Goal: Transaction & Acquisition: Purchase product/service

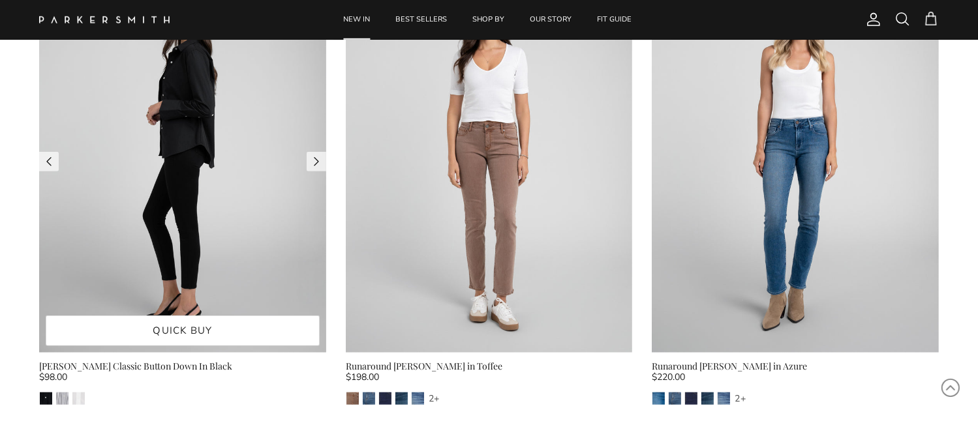
scroll to position [1174, 0]
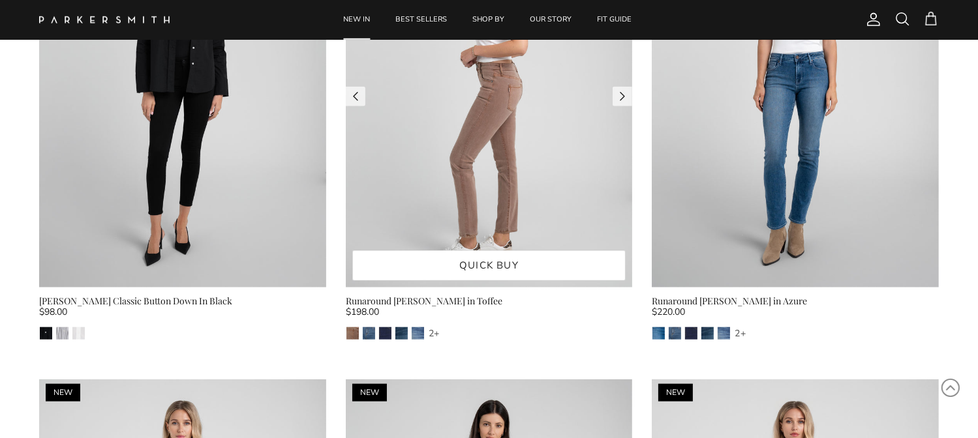
click at [373, 187] on img at bounding box center [489, 96] width 287 height 382
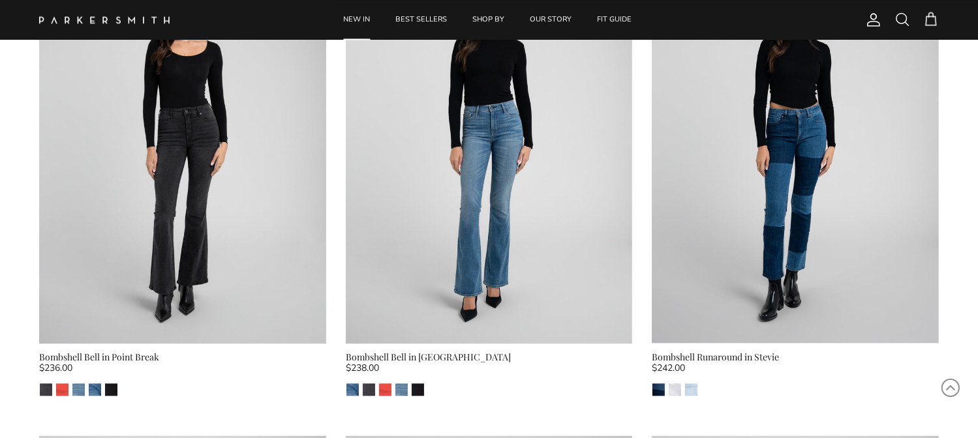
scroll to position [2544, 0]
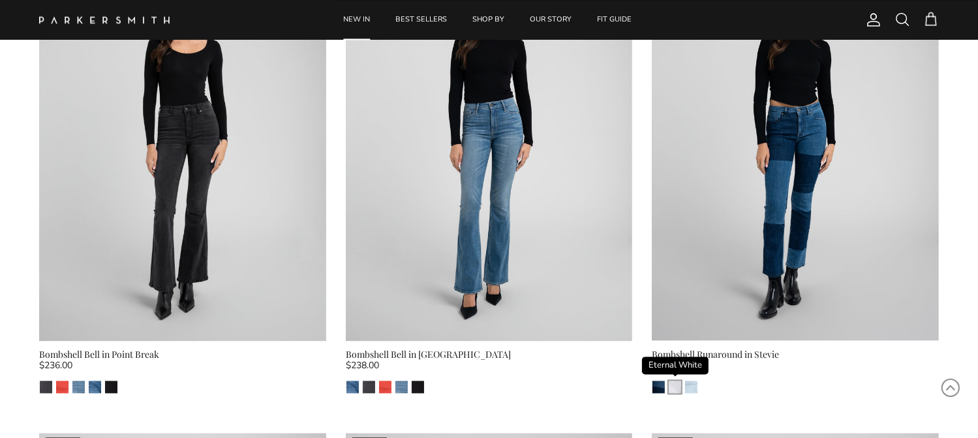
click at [675, 381] on img "Eternal White" at bounding box center [675, 387] width 12 height 12
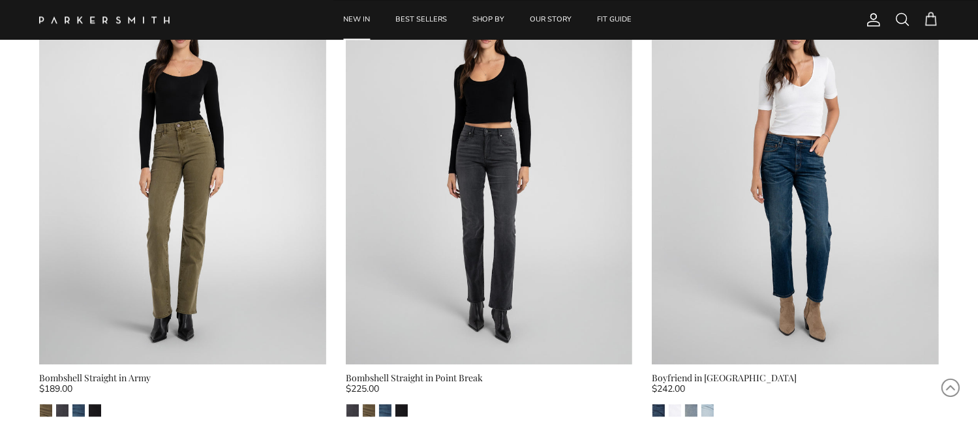
scroll to position [3066, 0]
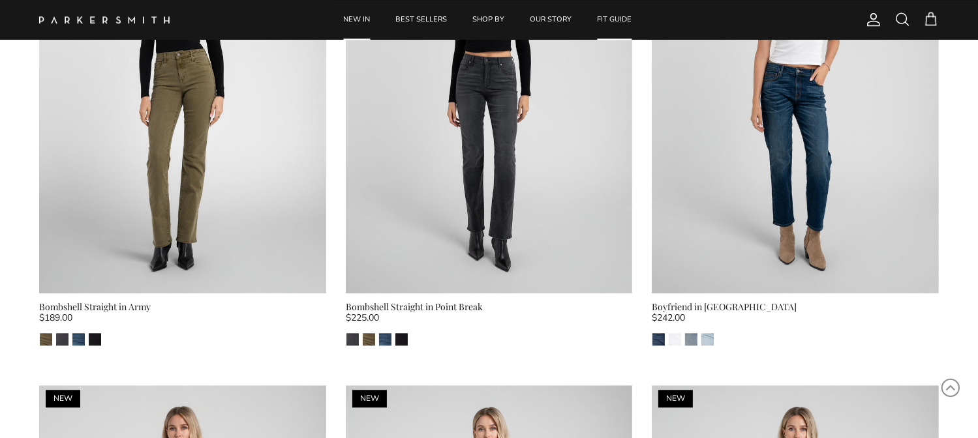
click at [605, 16] on link "FIT GUIDE" at bounding box center [614, 20] width 58 height 40
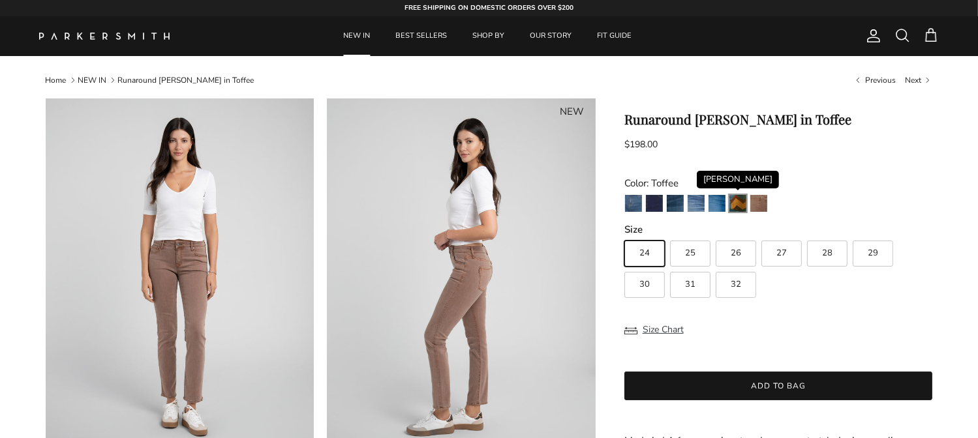
click at [737, 204] on img "Fairchild" at bounding box center [737, 203] width 17 height 17
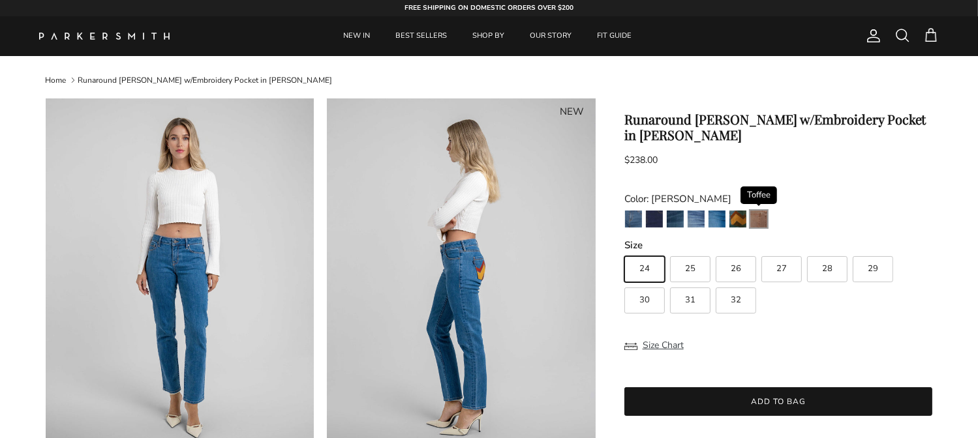
click at [758, 211] on img "Toffee" at bounding box center [758, 219] width 17 height 17
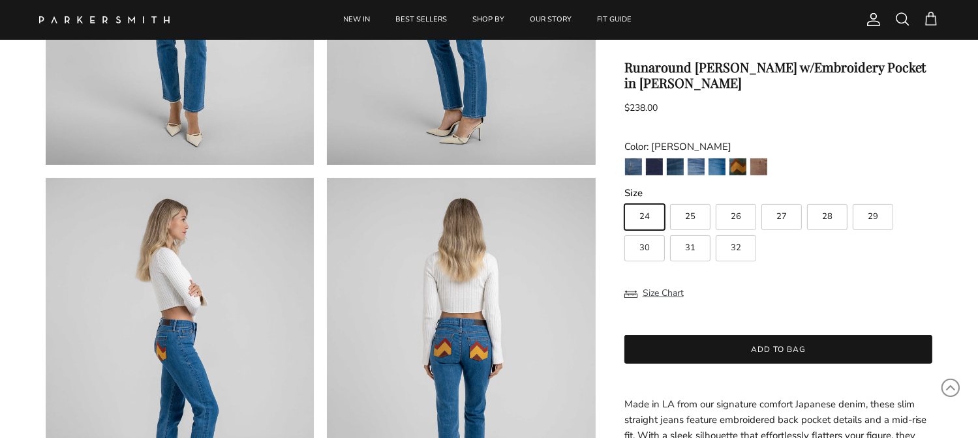
scroll to position [457, 0]
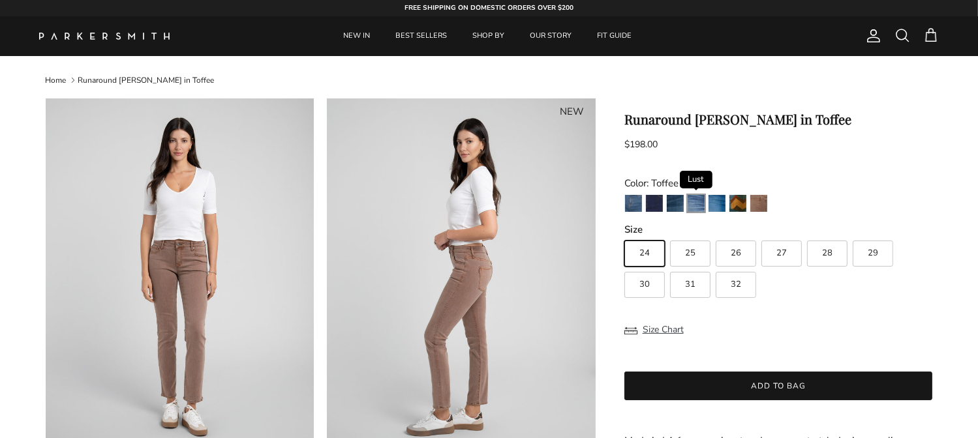
click at [693, 197] on img "Lust" at bounding box center [696, 203] width 17 height 17
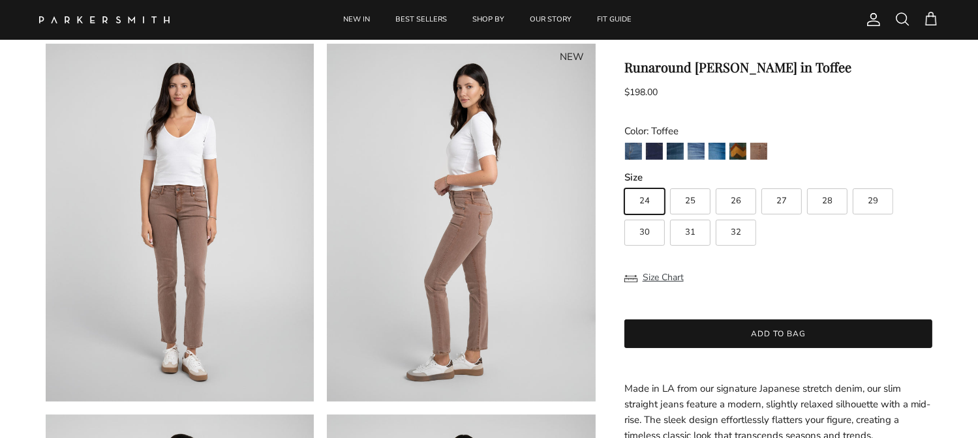
scroll to position [196, 0]
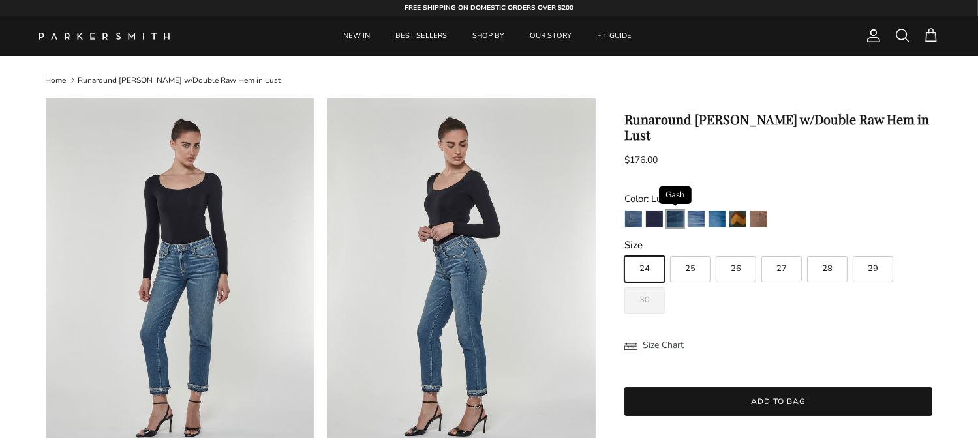
click at [673, 211] on img "Gash" at bounding box center [675, 219] width 17 height 17
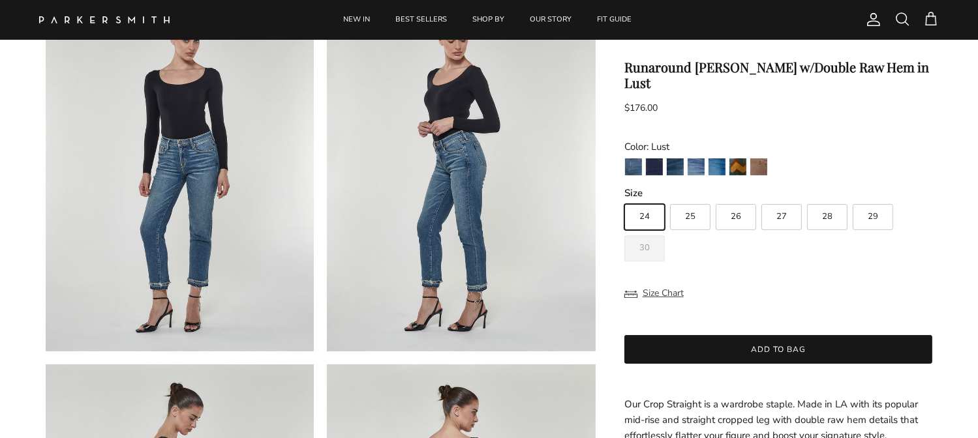
scroll to position [130, 0]
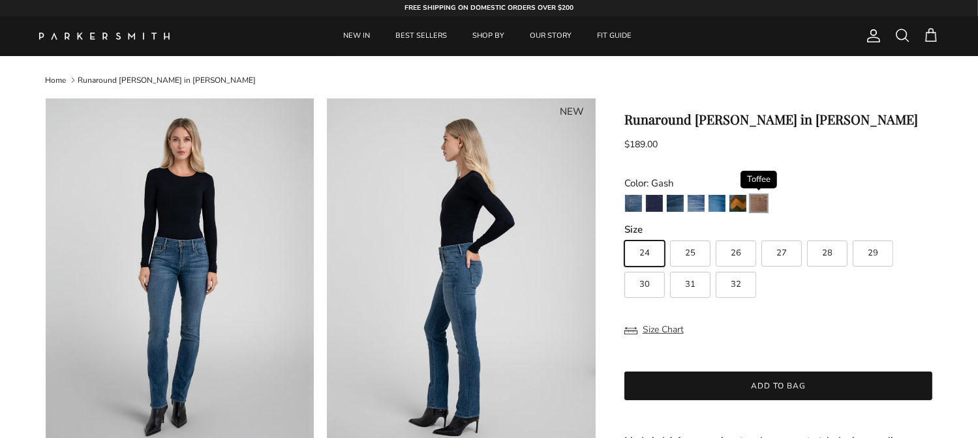
click at [754, 204] on img "Toffee" at bounding box center [758, 203] width 17 height 17
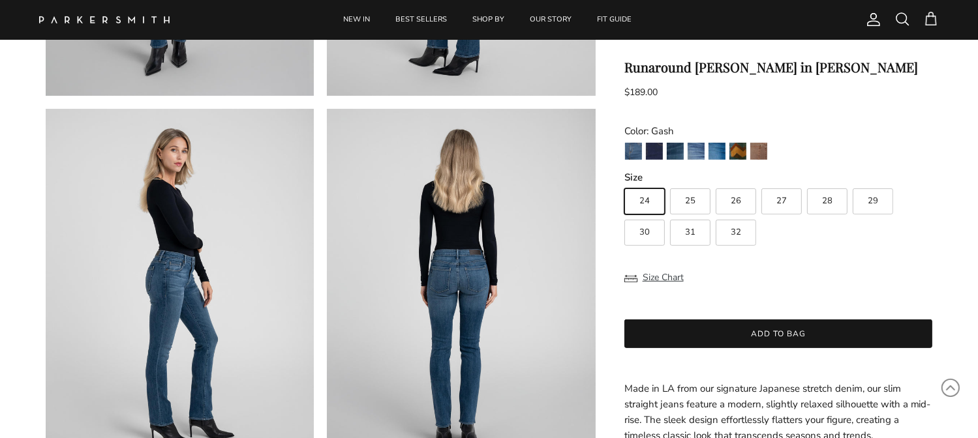
scroll to position [457, 0]
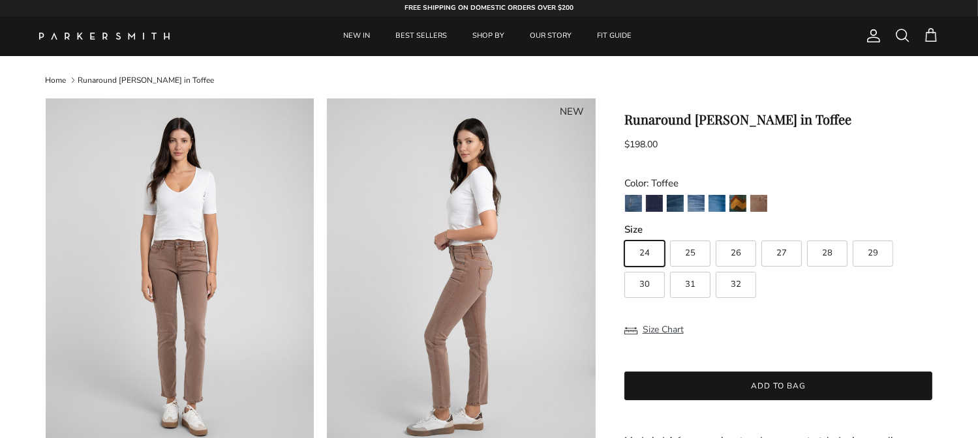
click at [644, 288] on span "30" at bounding box center [644, 285] width 10 height 8
click at [624, 236] on input "30" at bounding box center [624, 235] width 1 height 1
radio input "true"
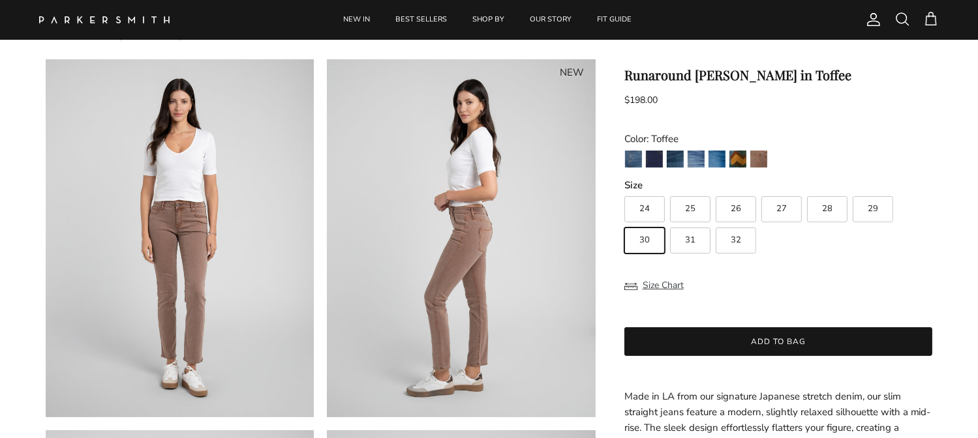
scroll to position [196, 0]
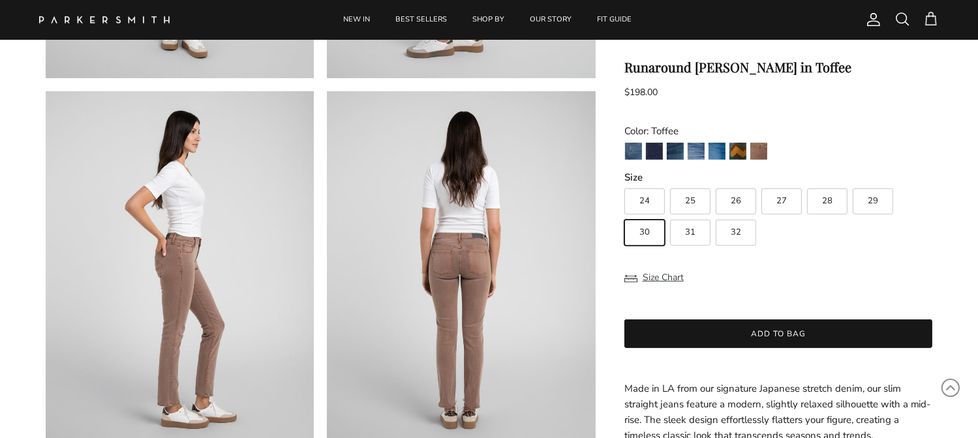
click at [823, 263] on div "Size Chart" at bounding box center [778, 277] width 309 height 31
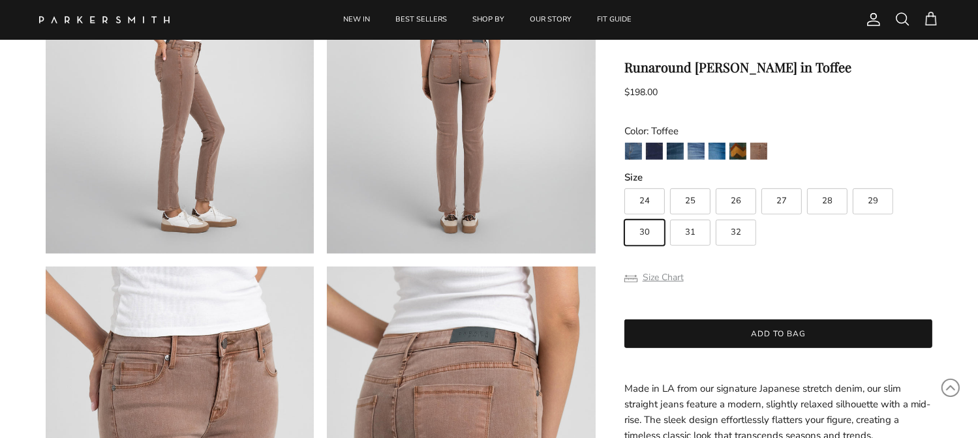
click at [656, 276] on button "Size Chart" at bounding box center [653, 278] width 59 height 25
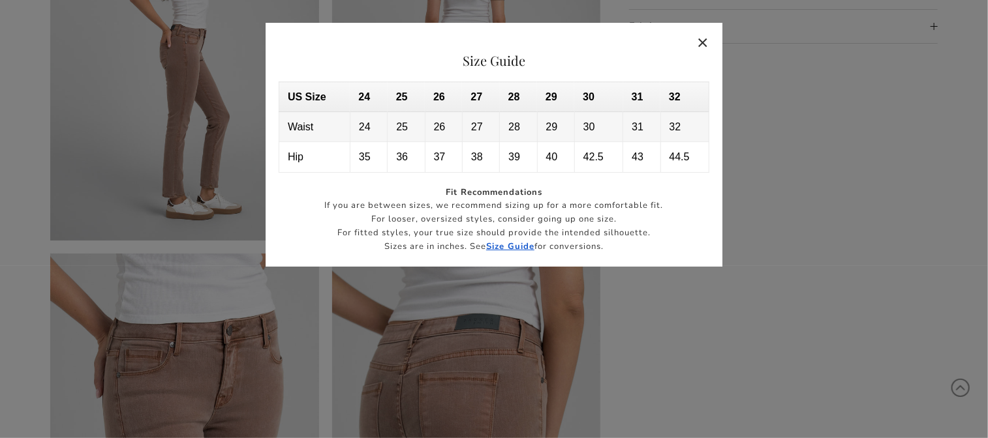
click at [700, 44] on button "Close" at bounding box center [703, 42] width 30 height 30
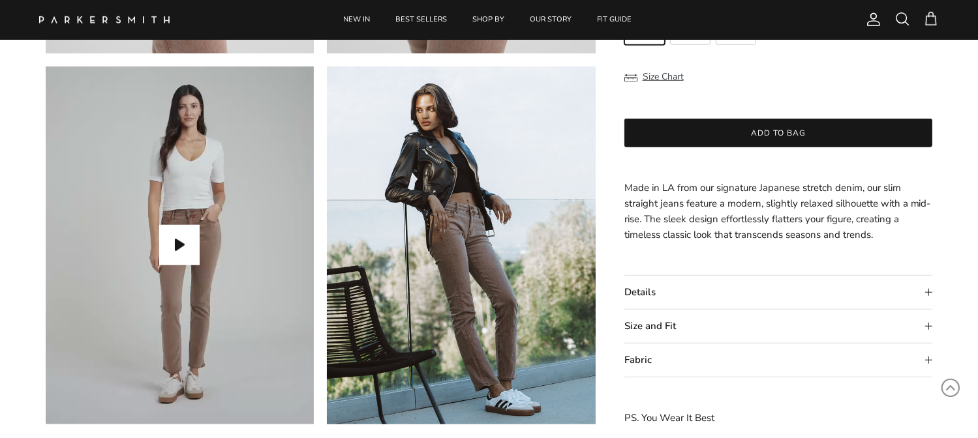
scroll to position [1174, 0]
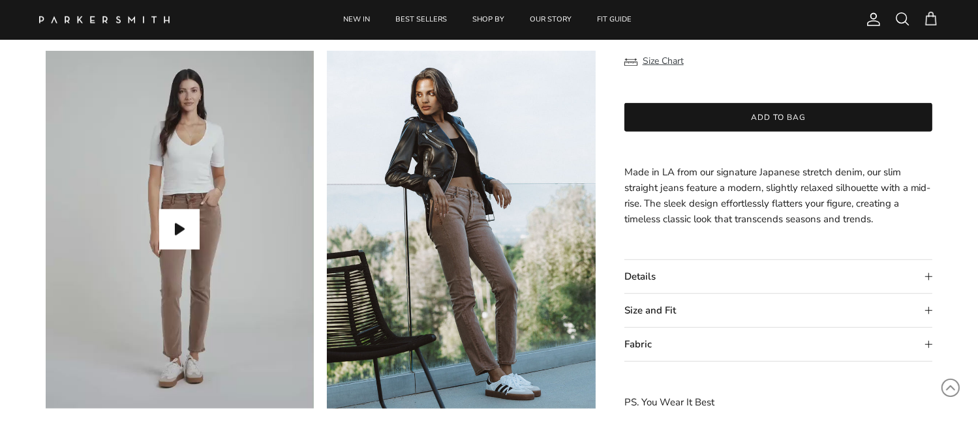
click at [759, 315] on summary "Size and Fit" at bounding box center [778, 310] width 309 height 33
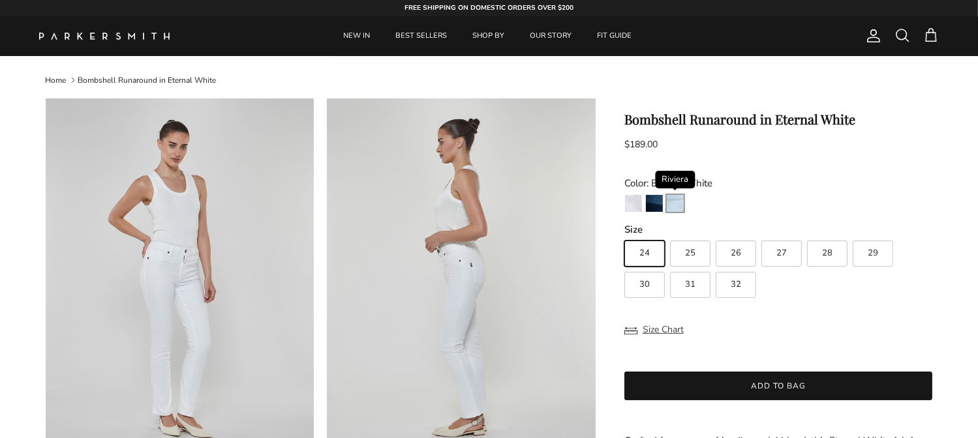
click at [670, 204] on img "Riviera" at bounding box center [675, 203] width 17 height 17
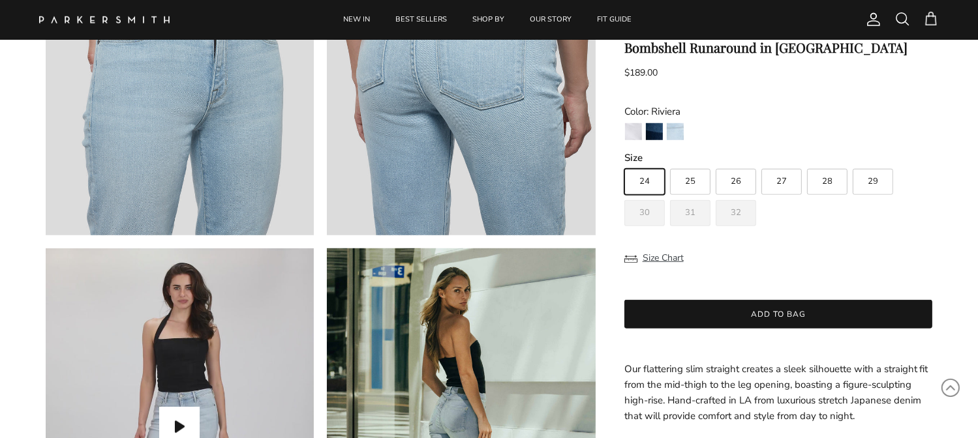
scroll to position [1109, 0]
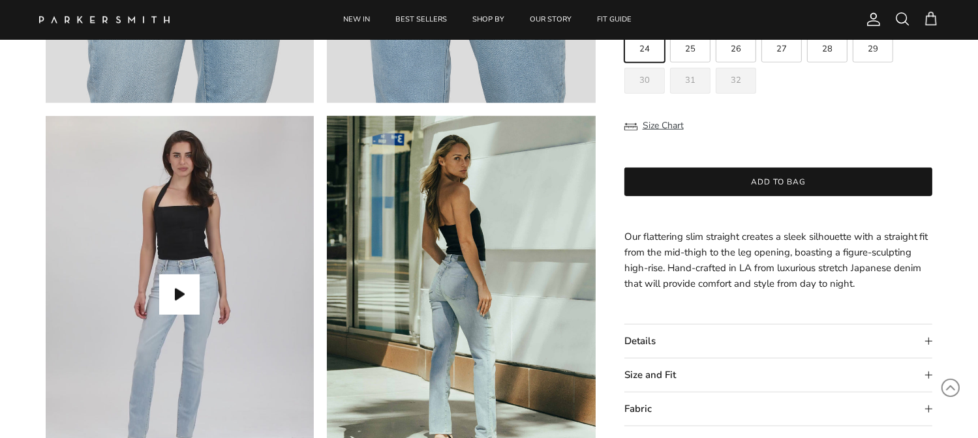
click at [735, 376] on summary "Size and Fit" at bounding box center [778, 375] width 309 height 33
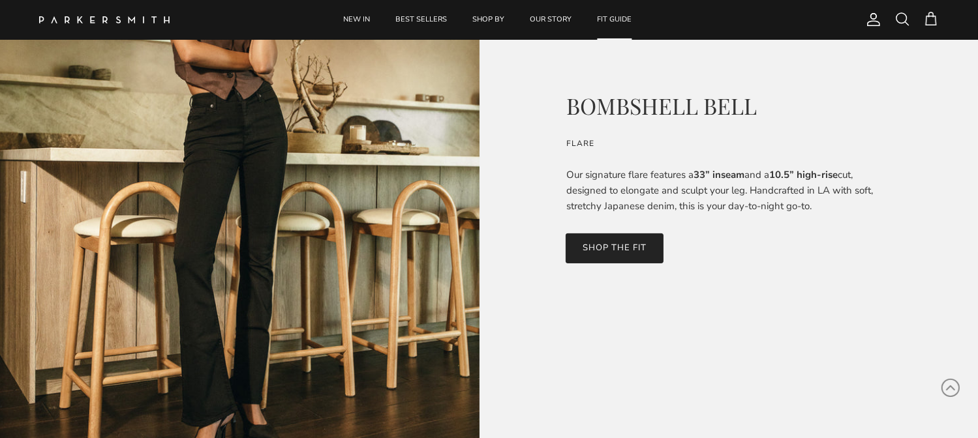
scroll to position [261, 0]
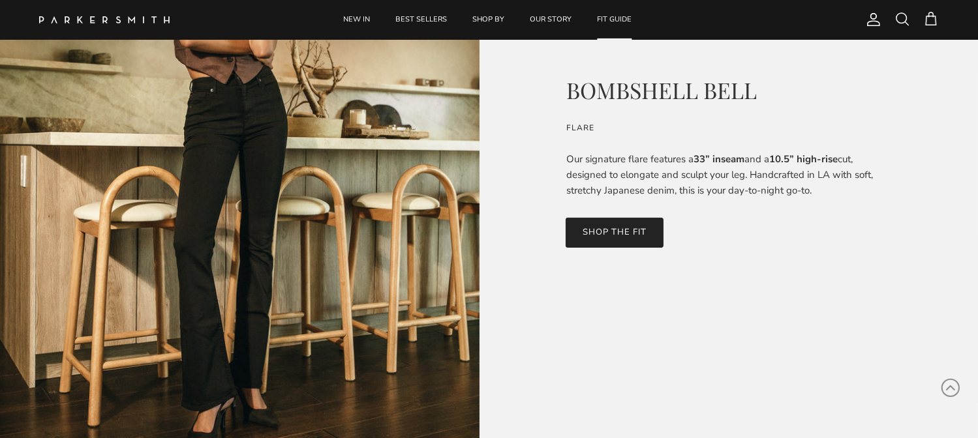
click at [620, 231] on link "SHOP THE FIT" at bounding box center [615, 233] width 98 height 30
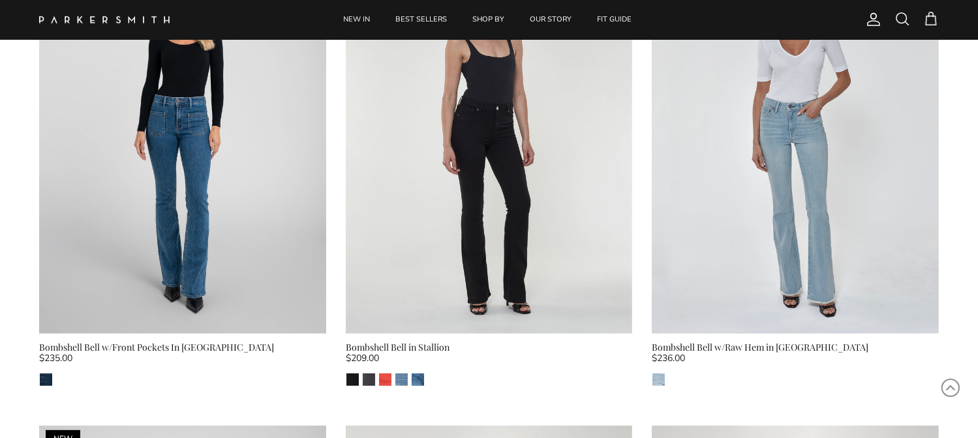
scroll to position [652, 0]
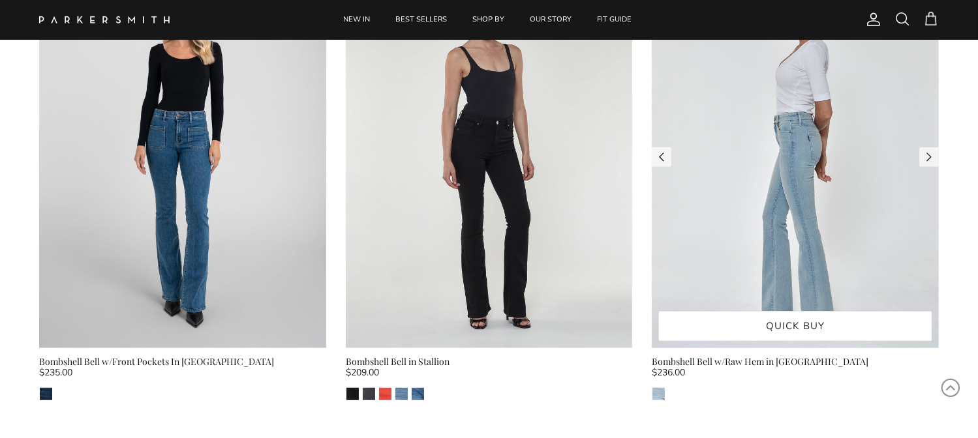
click at [791, 198] on img at bounding box center [795, 157] width 287 height 382
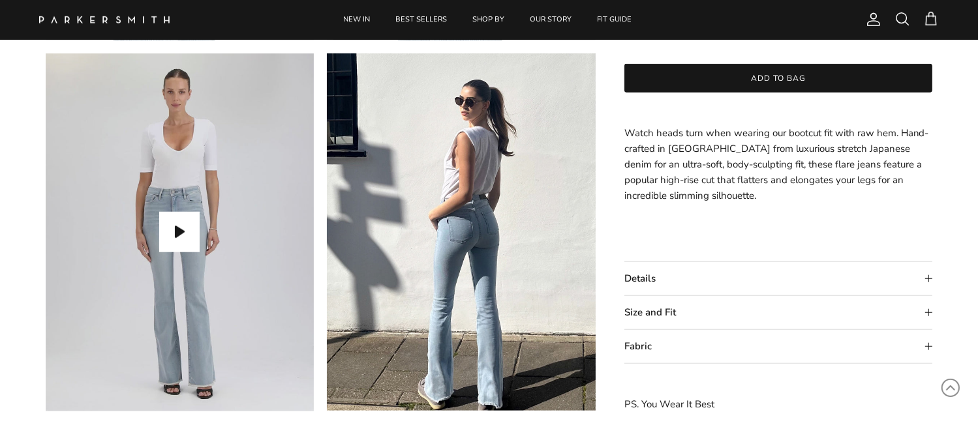
scroll to position [1174, 0]
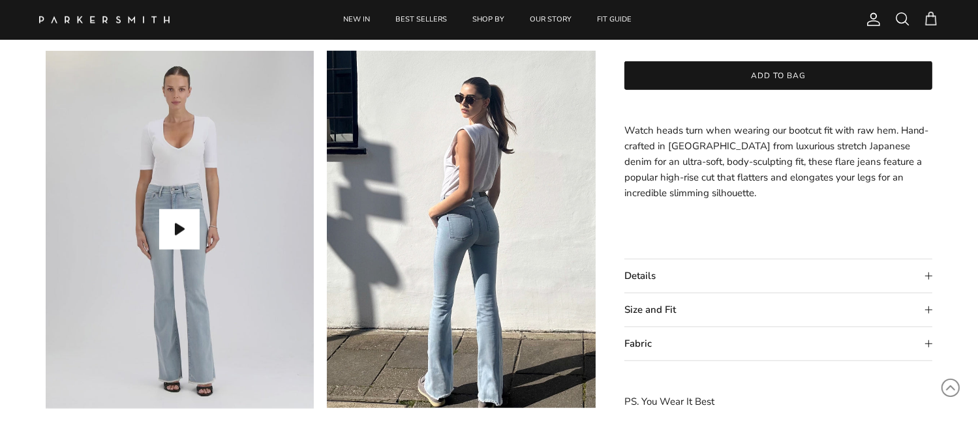
click at [746, 310] on summary "Size and Fit" at bounding box center [778, 310] width 309 height 33
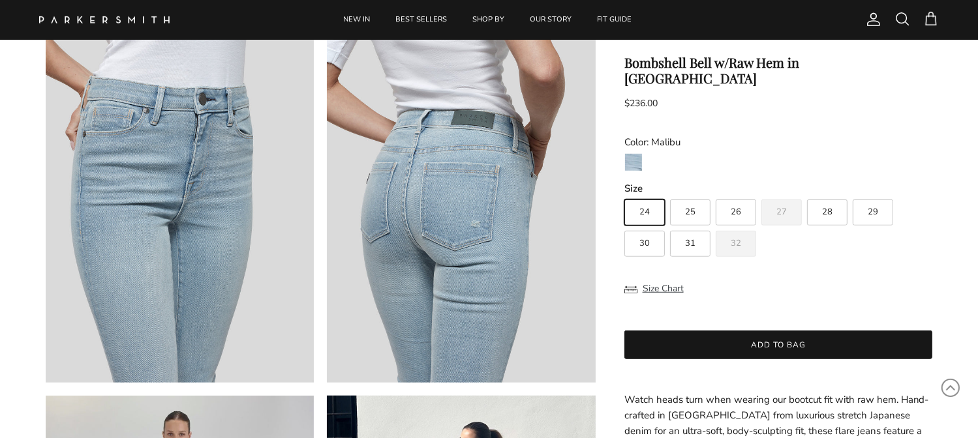
scroll to position [783, 0]
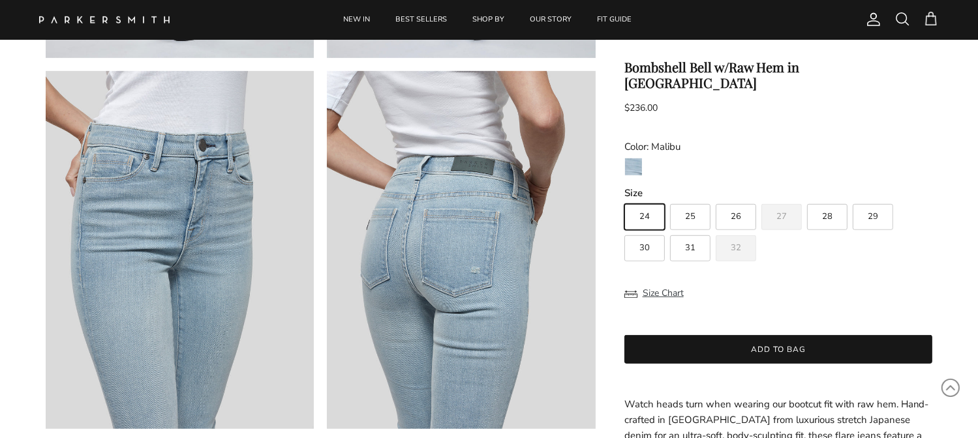
click at [653, 236] on label "30" at bounding box center [644, 249] width 40 height 26
click at [624, 199] on input "30" at bounding box center [624, 198] width 1 height 1
radio input "true"
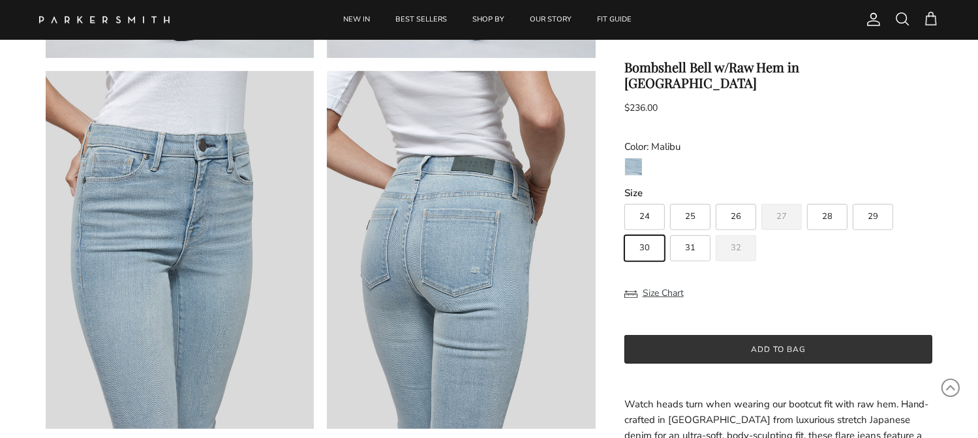
click at [801, 335] on button "Add to bag" at bounding box center [778, 349] width 309 height 29
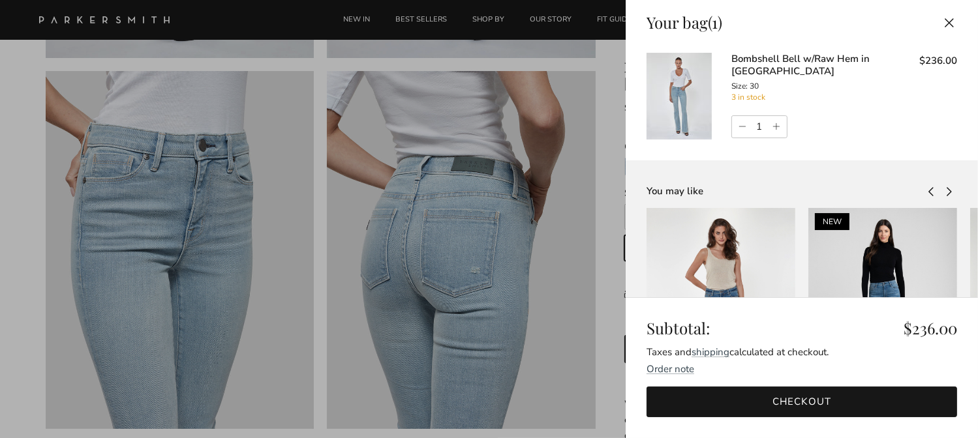
click at [350, 18] on div at bounding box center [489, 219] width 978 height 438
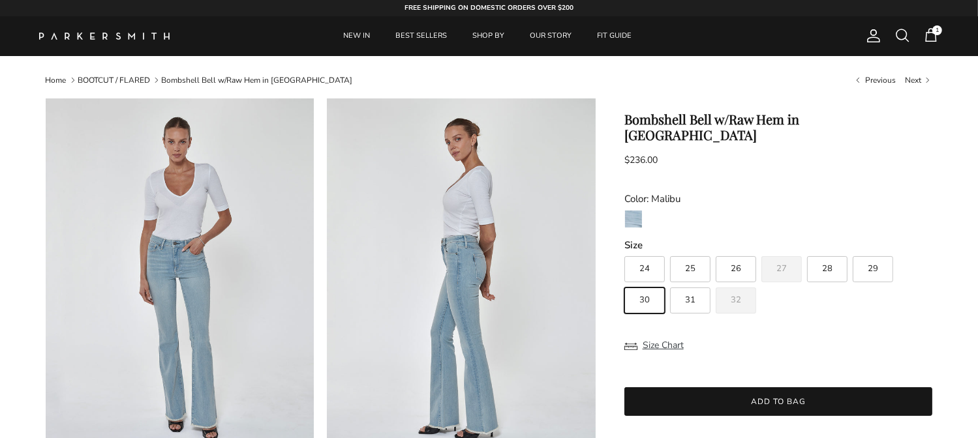
scroll to position [783, 0]
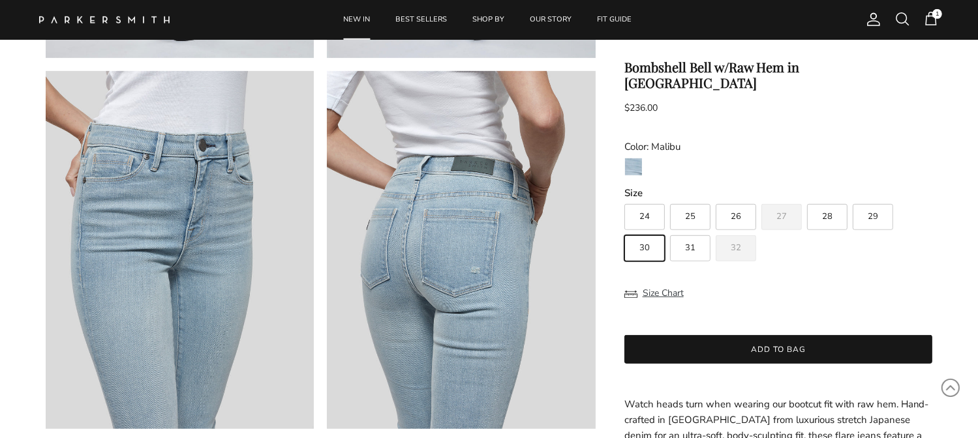
click at [350, 18] on link "NEW IN" at bounding box center [356, 20] width 50 height 40
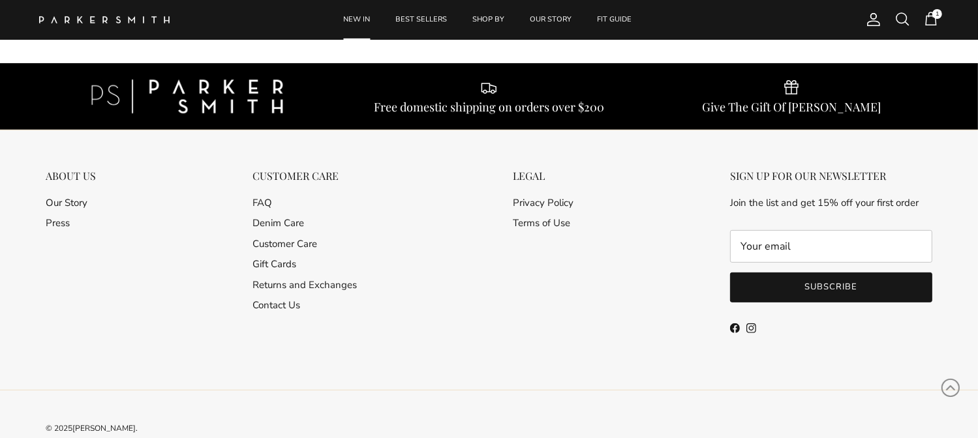
scroll to position [5300, 0]
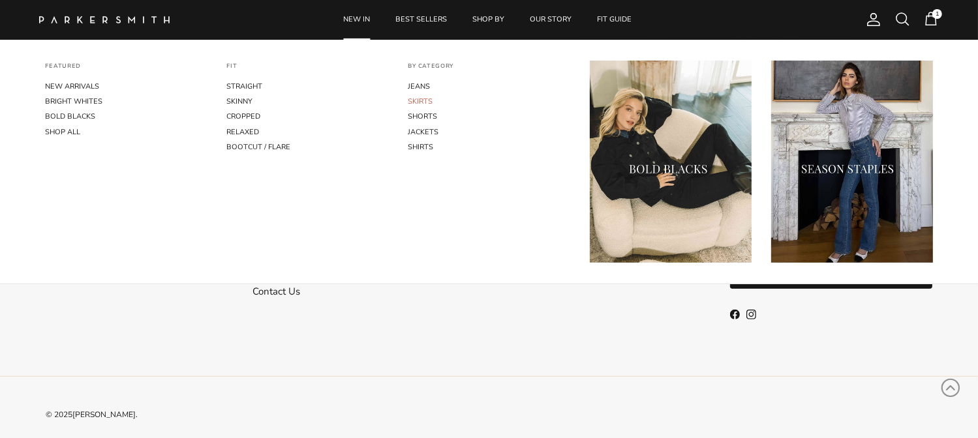
click at [423, 101] on link "SKIRTS" at bounding box center [489, 101] width 162 height 15
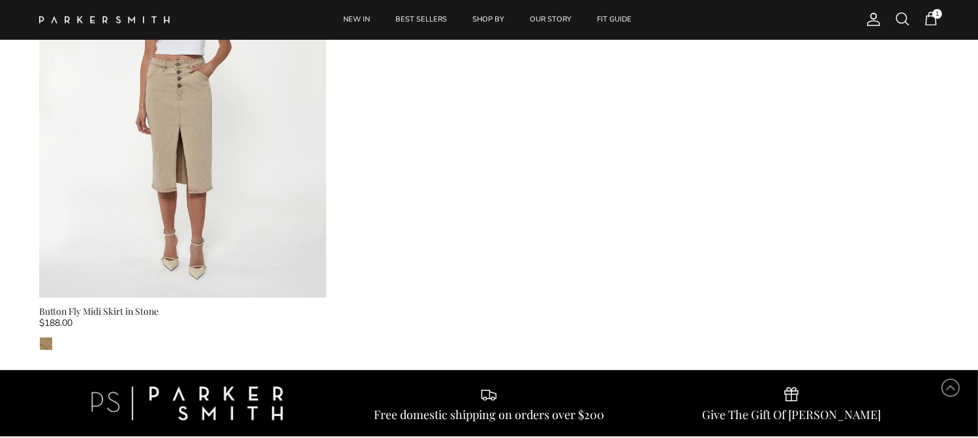
scroll to position [587, 0]
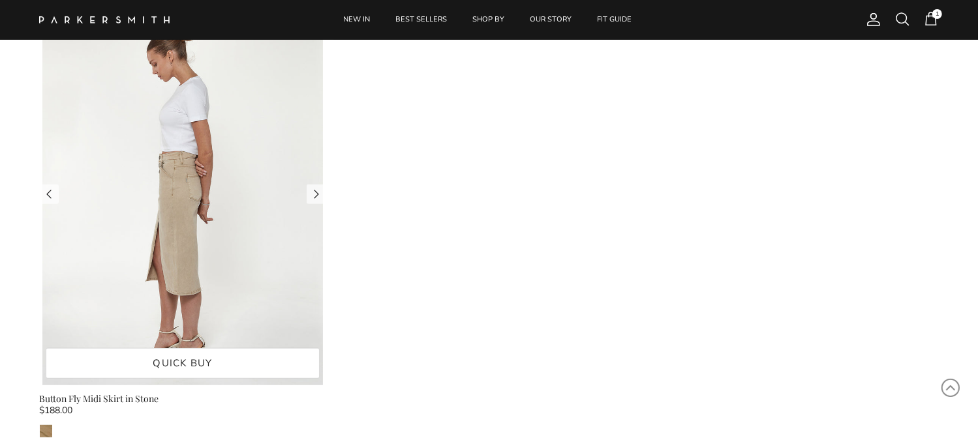
click at [268, 294] on img at bounding box center [182, 194] width 287 height 382
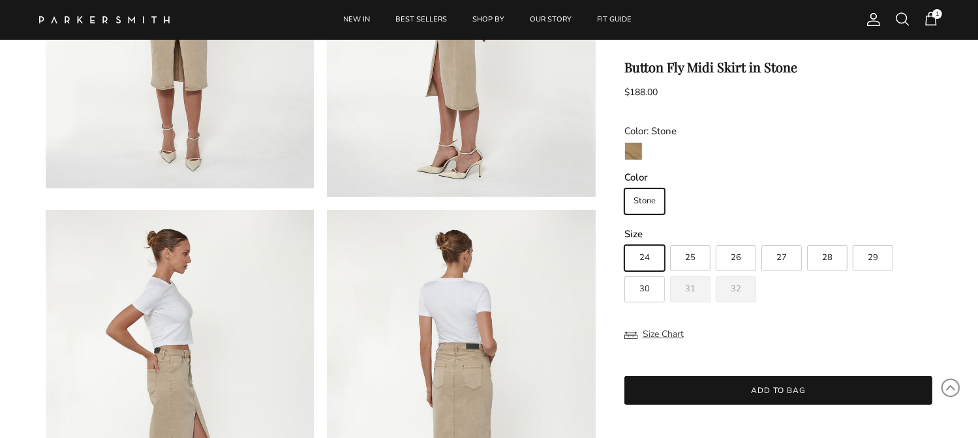
scroll to position [391, 0]
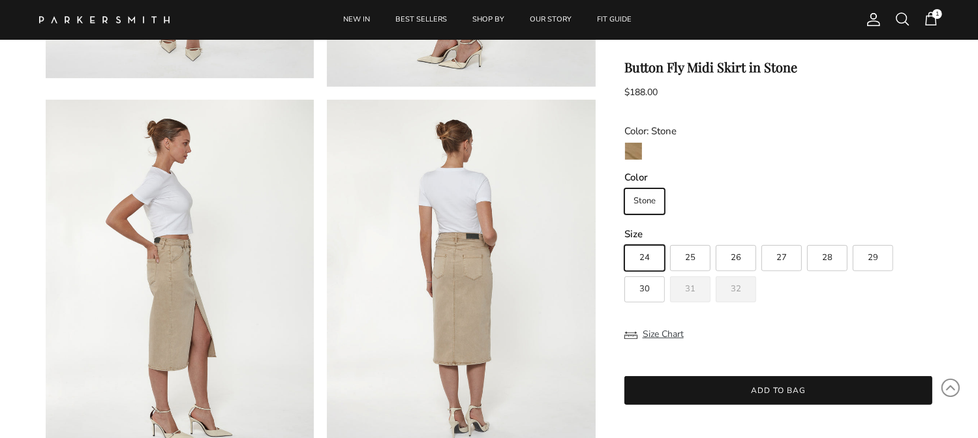
click at [643, 292] on span "30" at bounding box center [644, 289] width 10 height 8
click at [624, 240] on input "30" at bounding box center [624, 239] width 1 height 1
radio input "true"
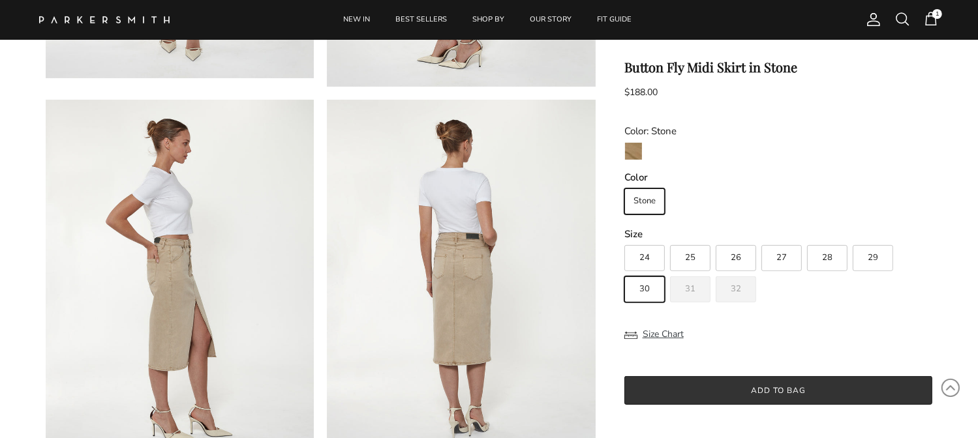
click at [720, 395] on button "Add to bag" at bounding box center [778, 390] width 309 height 29
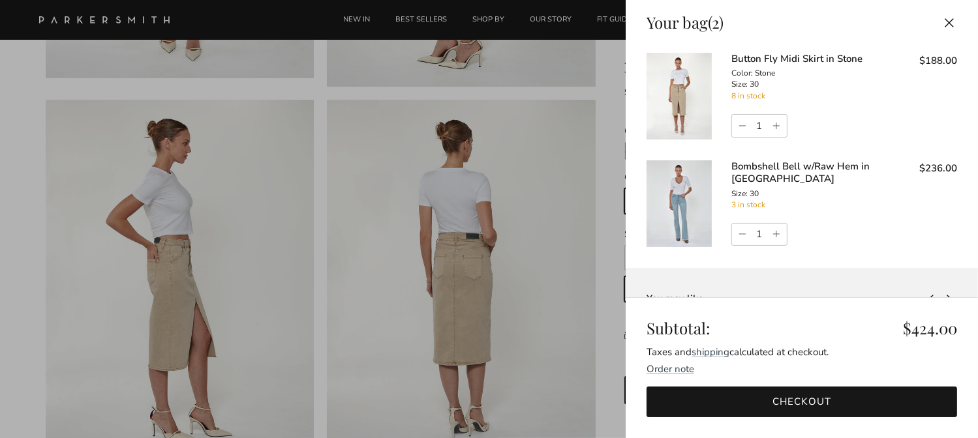
click at [322, 279] on div at bounding box center [489, 219] width 978 height 438
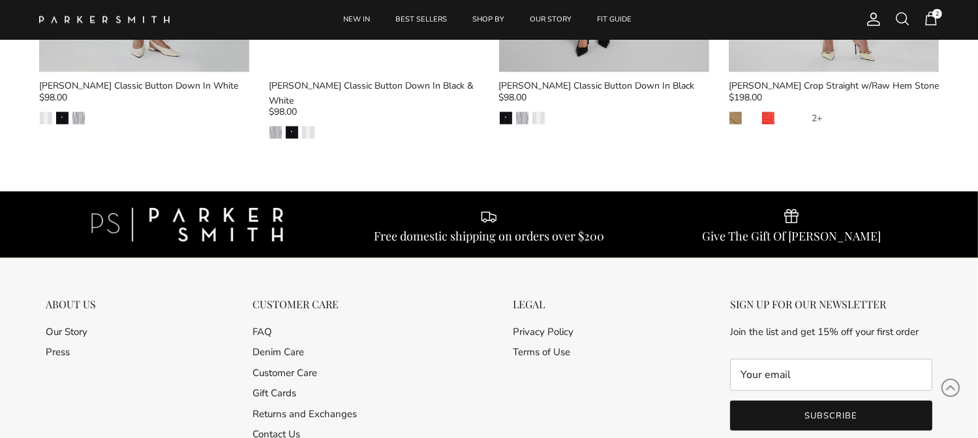
scroll to position [1892, 0]
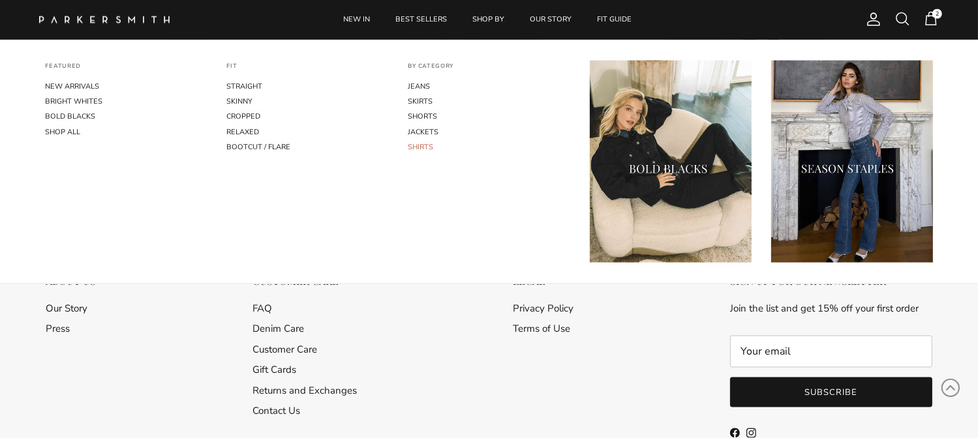
click at [415, 145] on link "SHIRTS" at bounding box center [489, 147] width 162 height 15
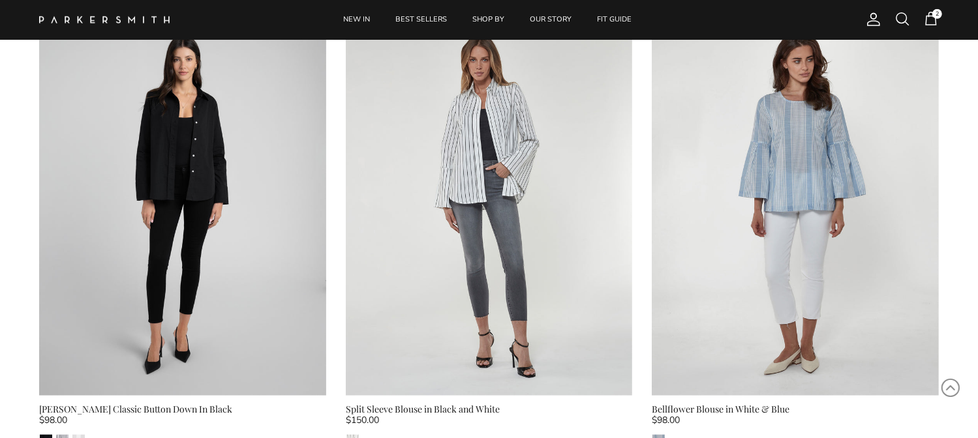
scroll to position [979, 0]
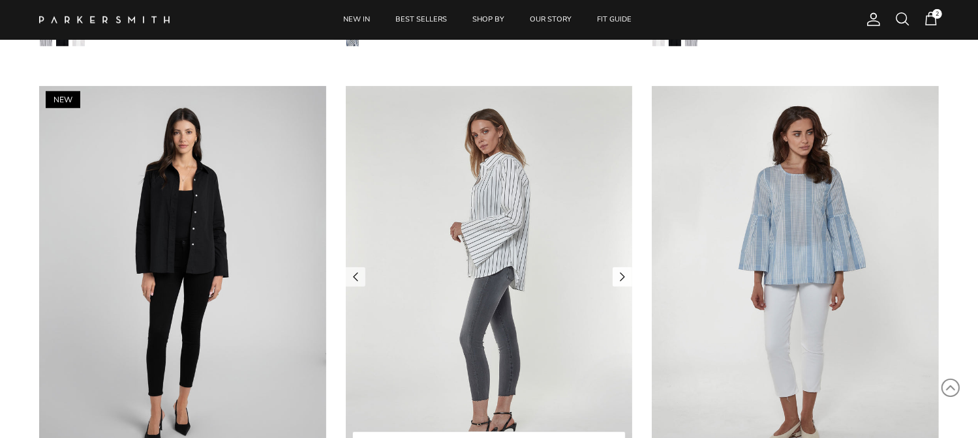
click at [620, 279] on link "Next" at bounding box center [623, 277] width 20 height 20
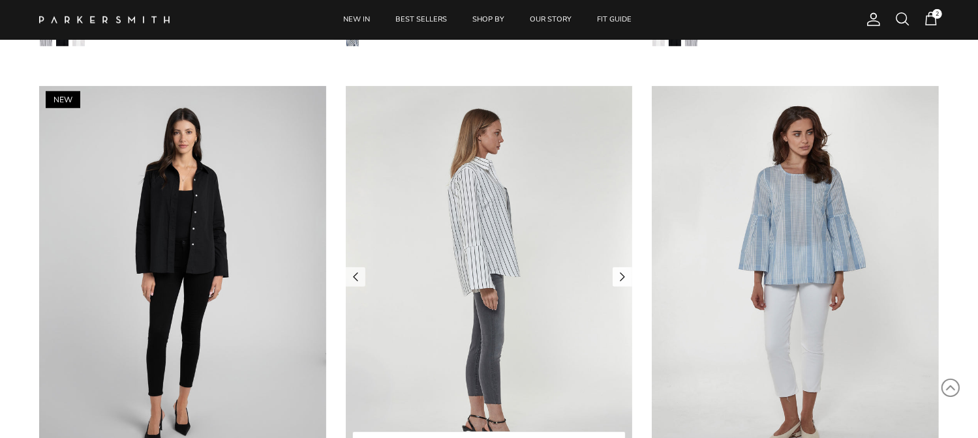
click at [620, 279] on link "Next" at bounding box center [623, 277] width 20 height 20
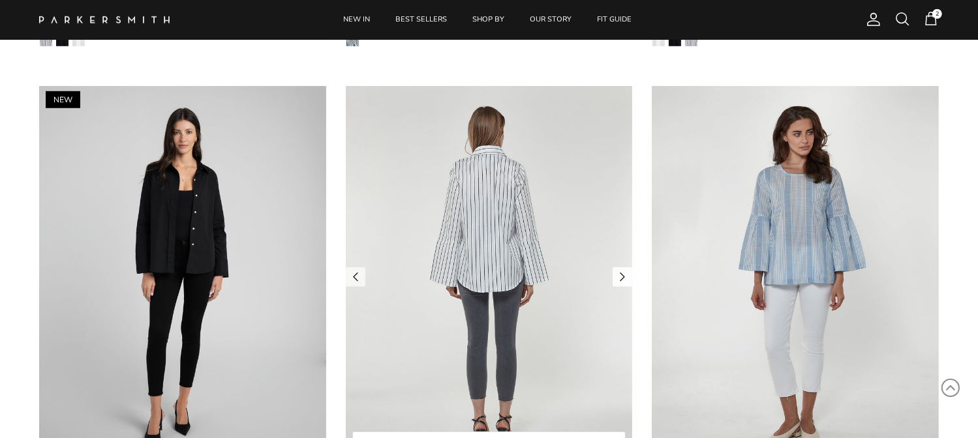
click at [620, 279] on link "Next" at bounding box center [623, 277] width 20 height 20
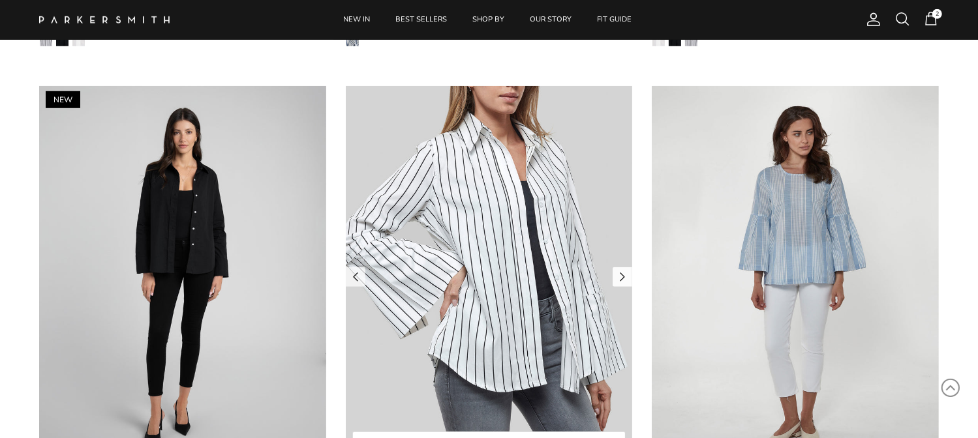
click at [620, 279] on link "Next" at bounding box center [623, 277] width 20 height 20
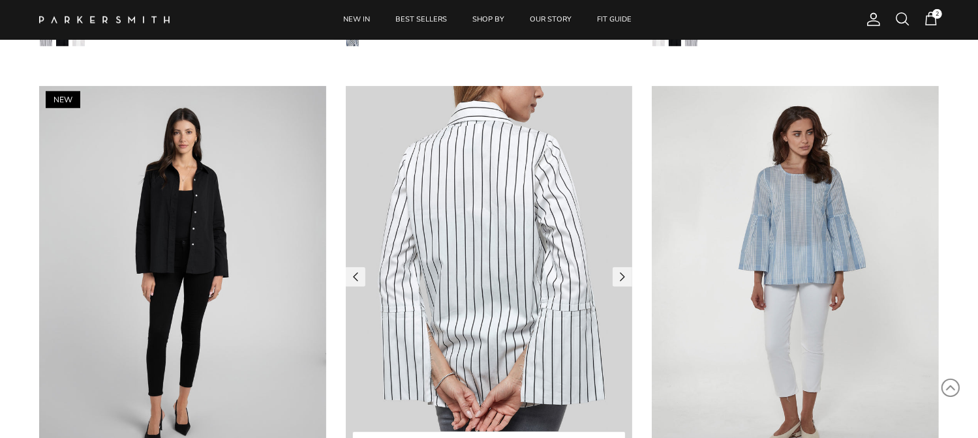
click at [530, 266] on img at bounding box center [489, 277] width 287 height 382
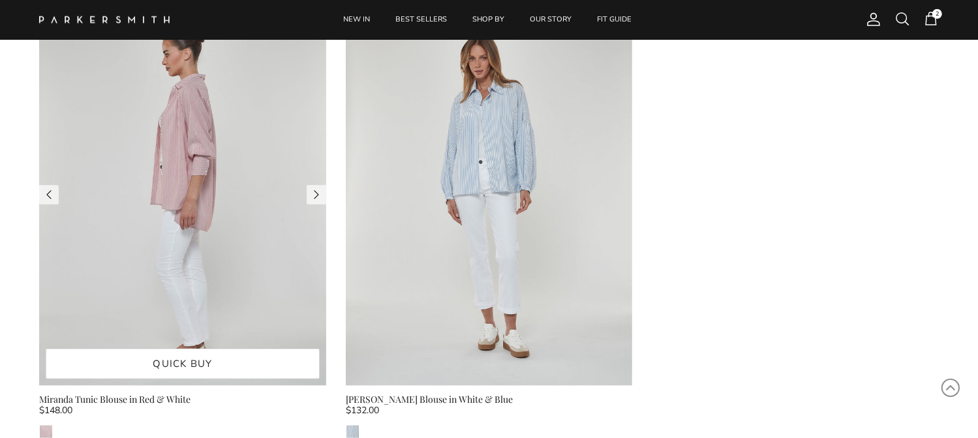
scroll to position [1566, 0]
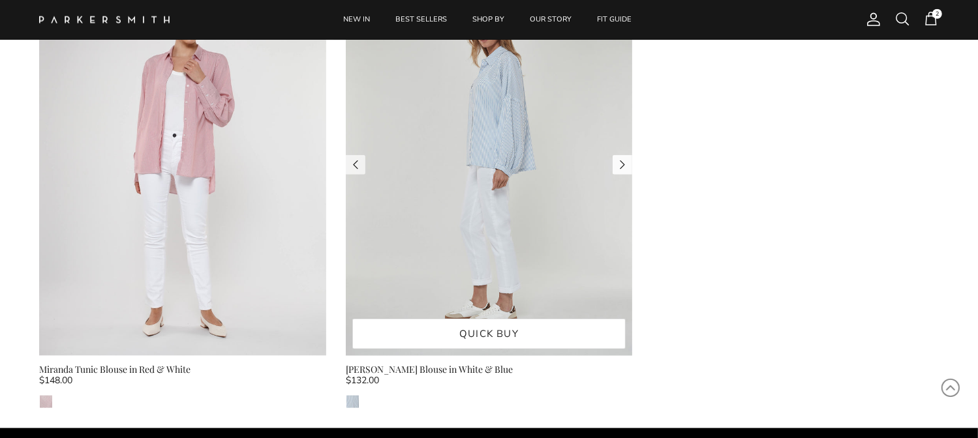
click at [617, 160] on link "Next" at bounding box center [623, 165] width 20 height 20
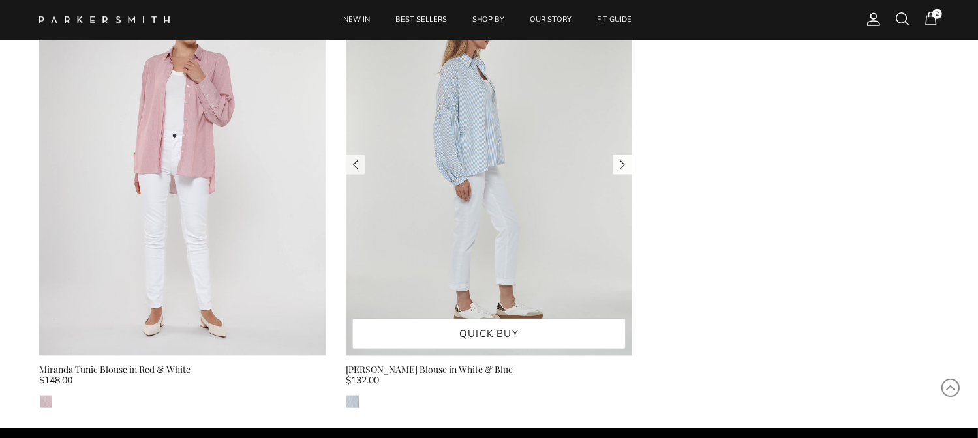
click at [617, 160] on link "Next" at bounding box center [623, 165] width 20 height 20
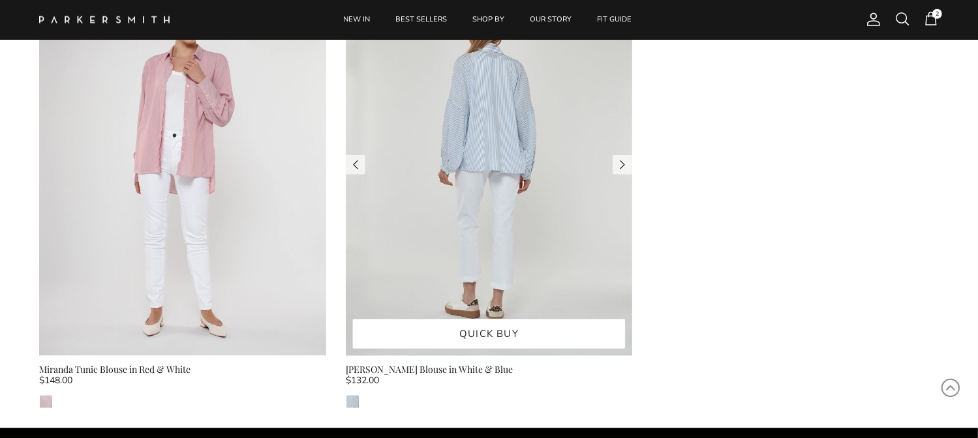
click at [572, 185] on img at bounding box center [489, 164] width 287 height 382
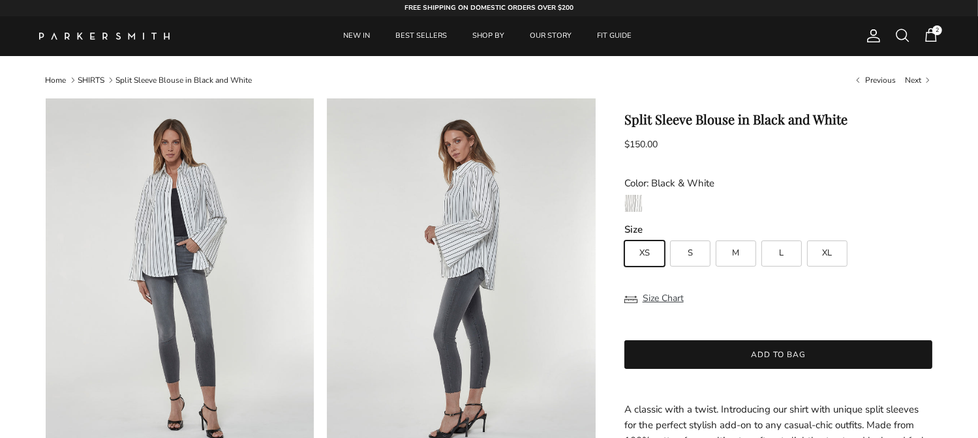
click at [771, 250] on label "L" at bounding box center [781, 254] width 40 height 26
click at [624, 236] on input "L" at bounding box center [624, 235] width 1 height 1
radio input "true"
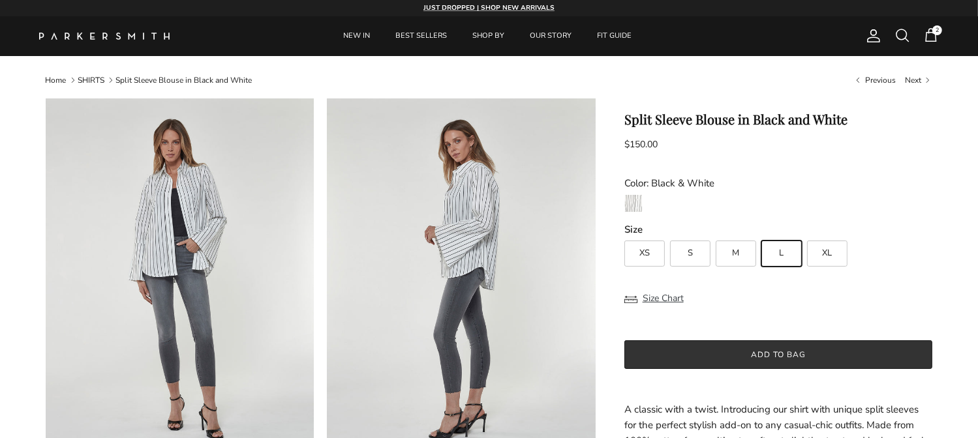
click at [812, 361] on button "Add to bag" at bounding box center [778, 355] width 309 height 29
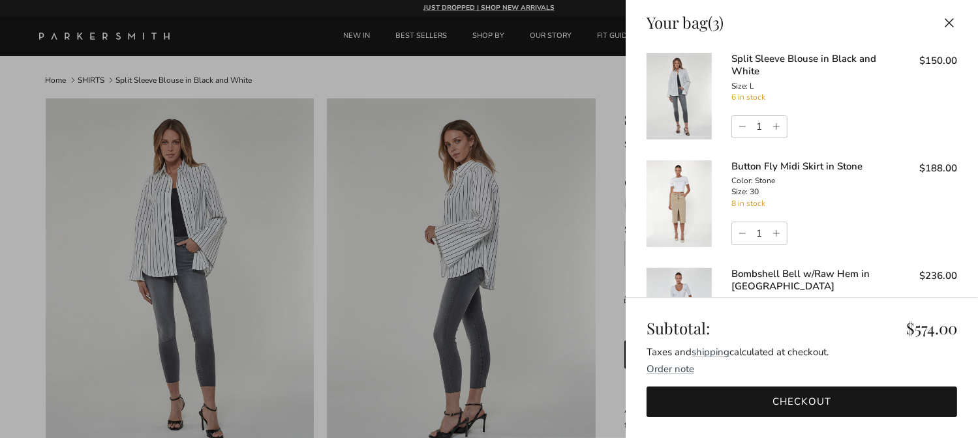
click at [538, 291] on div at bounding box center [489, 219] width 978 height 438
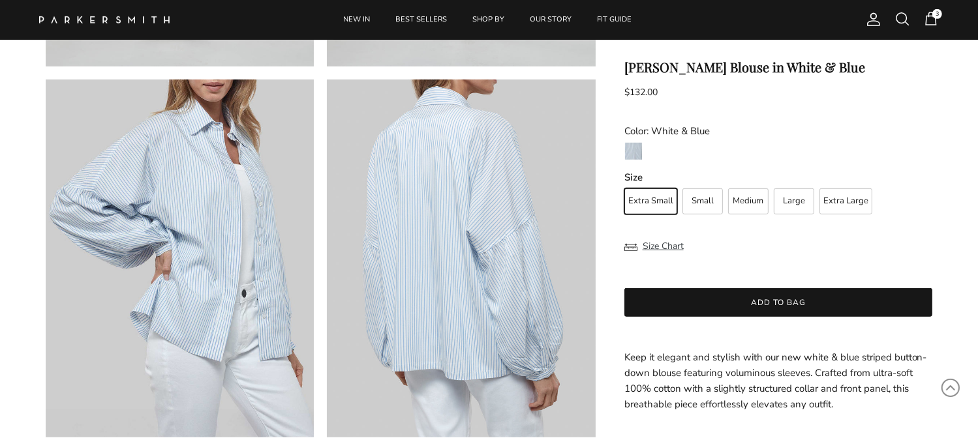
scroll to position [783, 0]
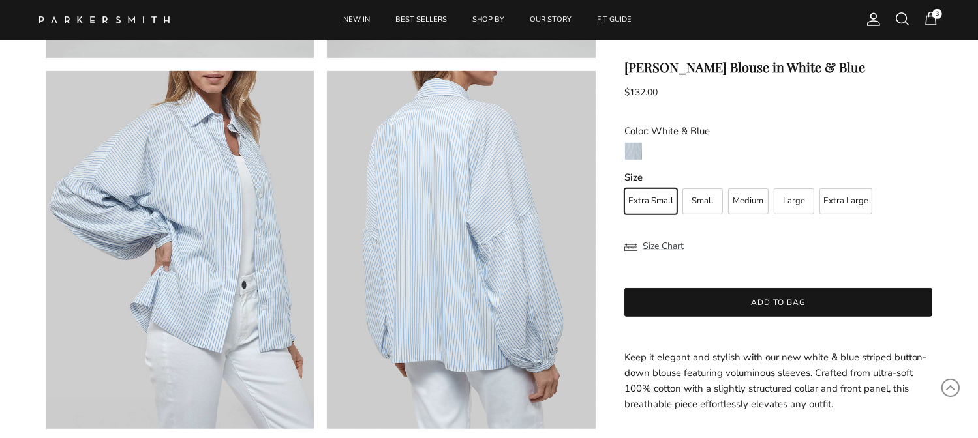
click at [797, 204] on span "Large" at bounding box center [794, 201] width 22 height 8
click at [624, 183] on input "Large" at bounding box center [624, 183] width 1 height 1
radio input "true"
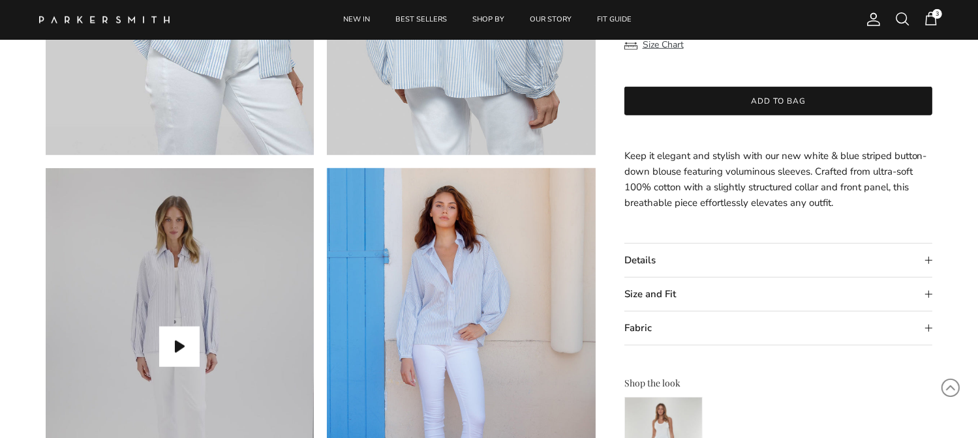
scroll to position [1044, 0]
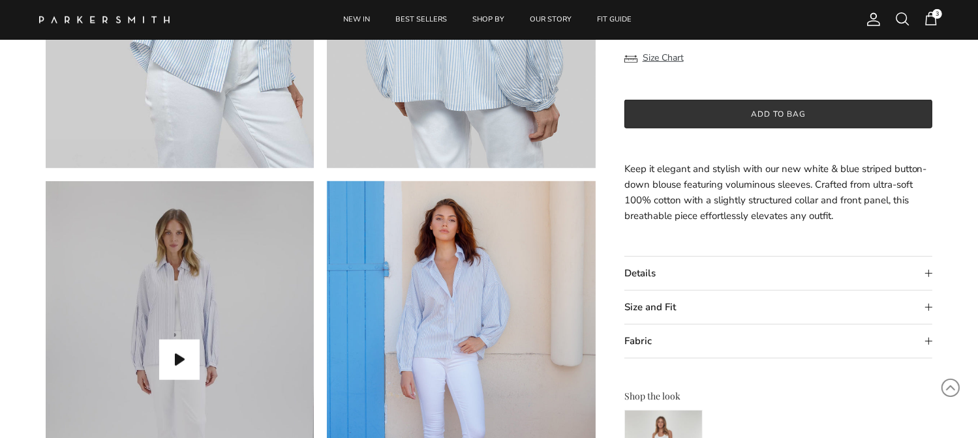
click at [638, 114] on button "Add to bag" at bounding box center [778, 114] width 309 height 29
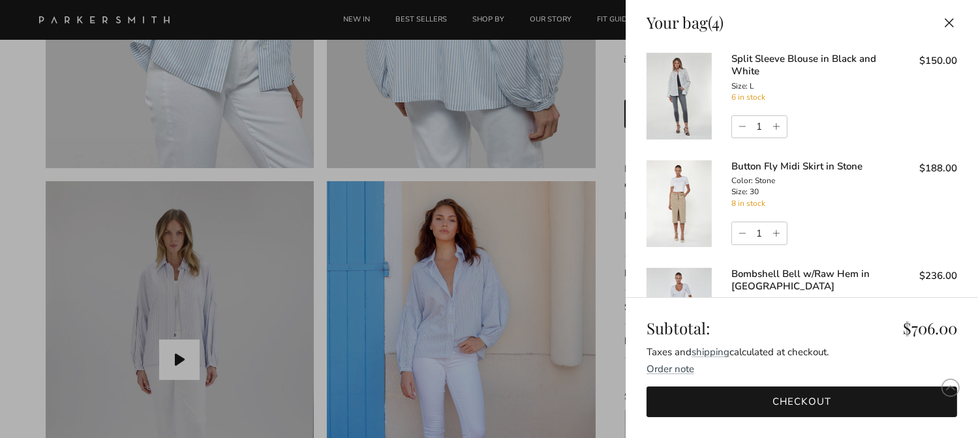
scroll to position [0, 0]
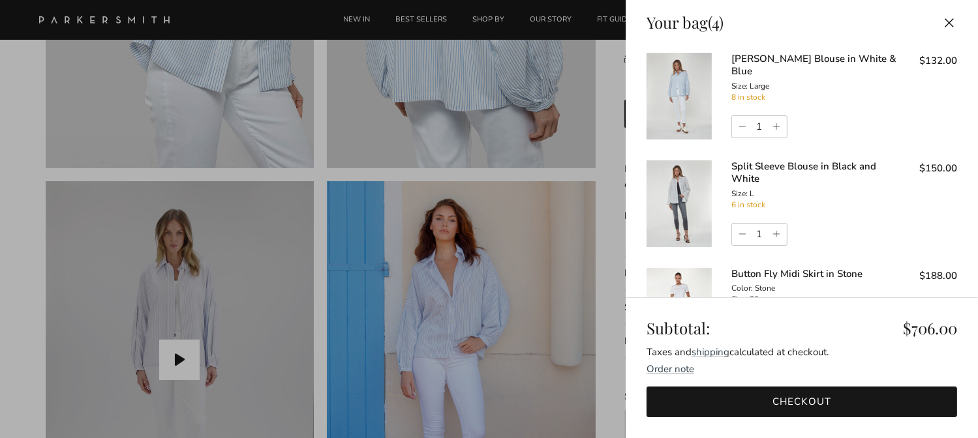
click at [363, 125] on div at bounding box center [489, 219] width 978 height 438
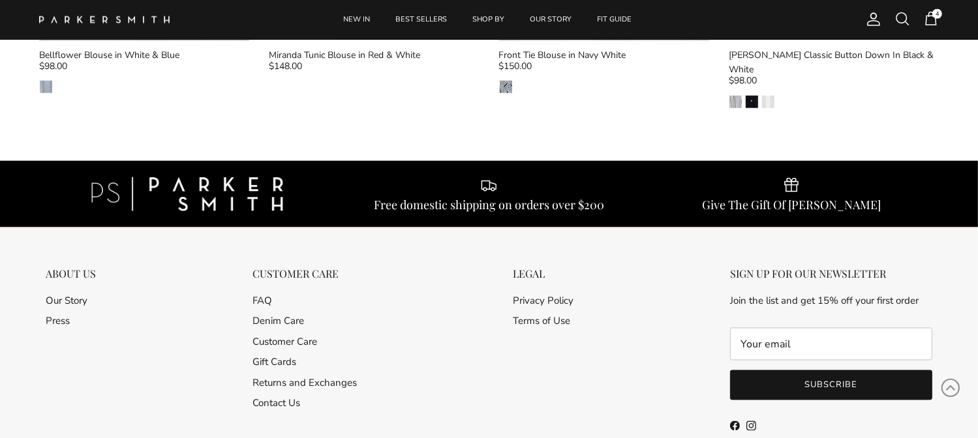
scroll to position [1892, 0]
